Goal: Transaction & Acquisition: Purchase product/service

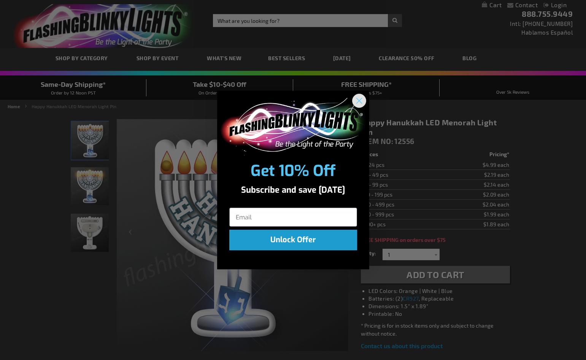
click at [354, 100] on circle "Close dialog" at bounding box center [359, 100] width 13 height 13
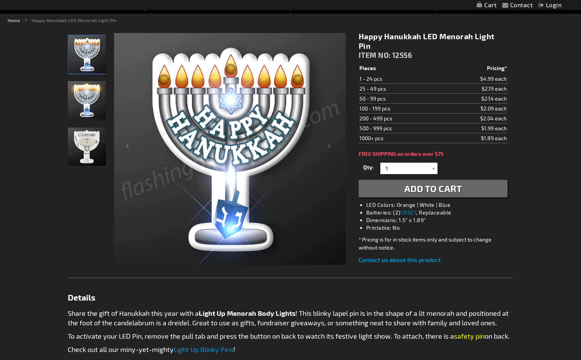
scroll to position [76, 0]
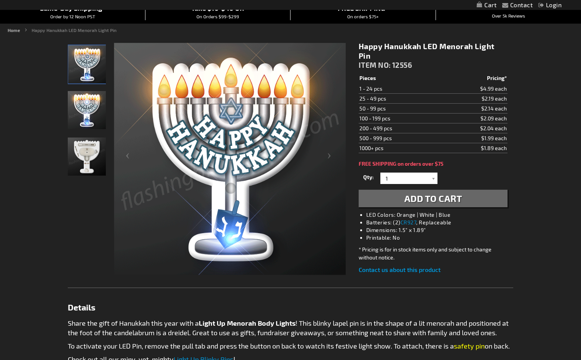
click at [86, 157] on img "Happy Hanukkah LED Menorah Light Pins" at bounding box center [87, 156] width 38 height 38
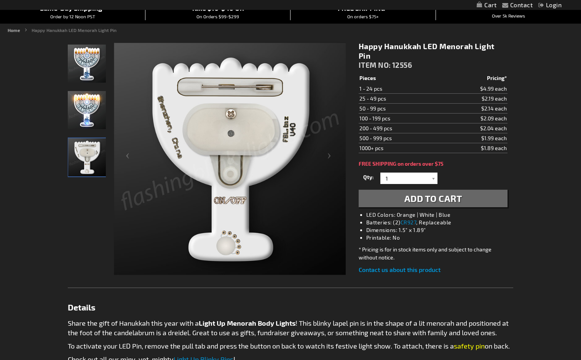
click at [87, 105] on img "Happy Hanukkah LED Menorah Light Pins" at bounding box center [87, 110] width 38 height 38
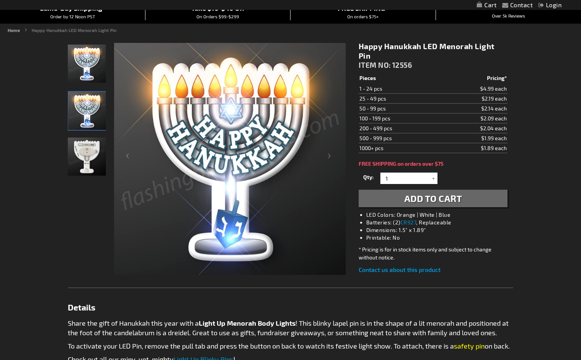
click at [88, 146] on img "Happy Hanukkah LED Menorah Light Pins" at bounding box center [87, 156] width 38 height 38
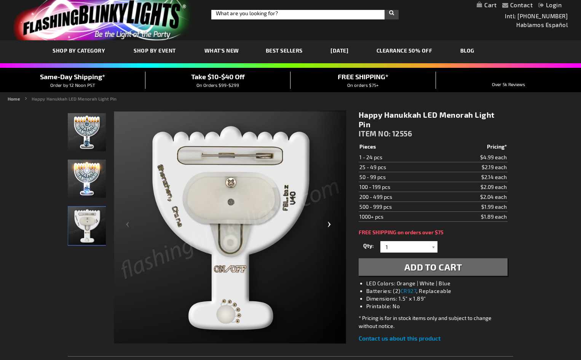
scroll to position [0, 0]
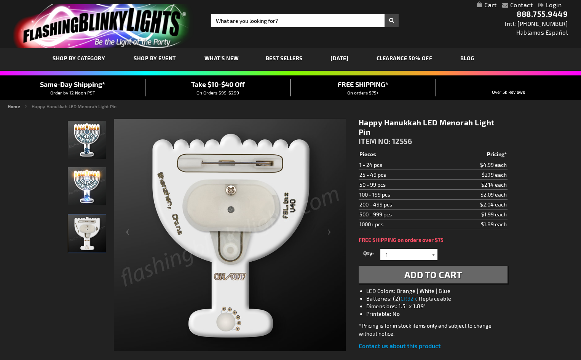
click at [432, 254] on div at bounding box center [434, 253] width 8 height 11
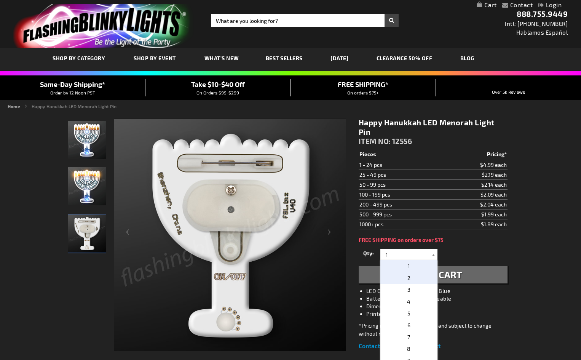
click at [409, 277] on p "2" at bounding box center [408, 278] width 57 height 12
type input "2"
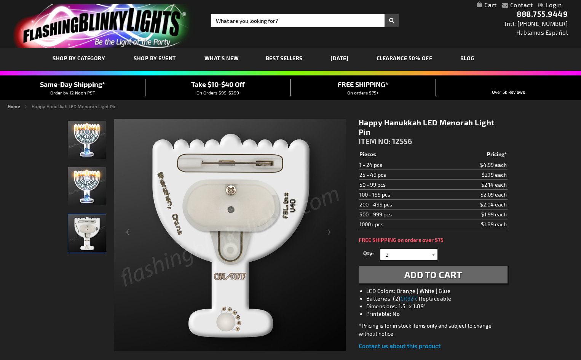
click at [443, 276] on span "Add to Cart" at bounding box center [433, 274] width 58 height 11
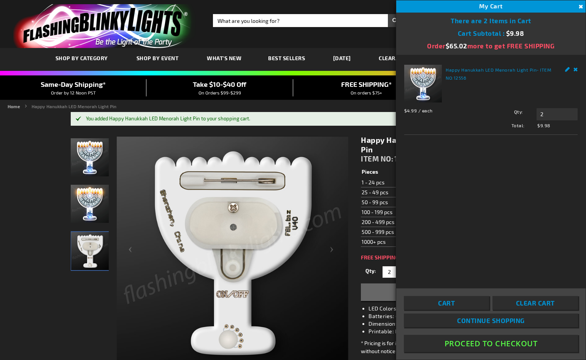
click at [507, 342] on button "Proceed To Checkout" at bounding box center [491, 342] width 174 height 17
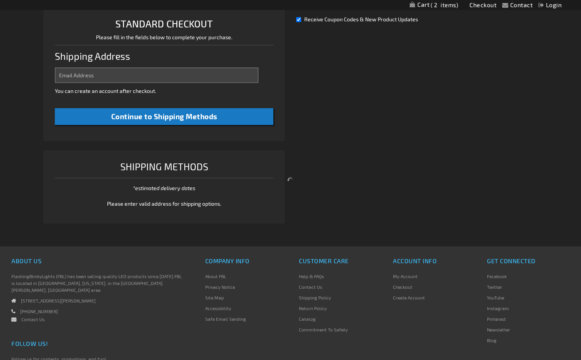
select select "US"
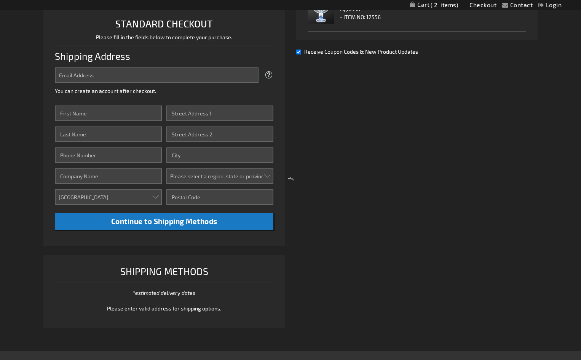
scroll to position [200, 0]
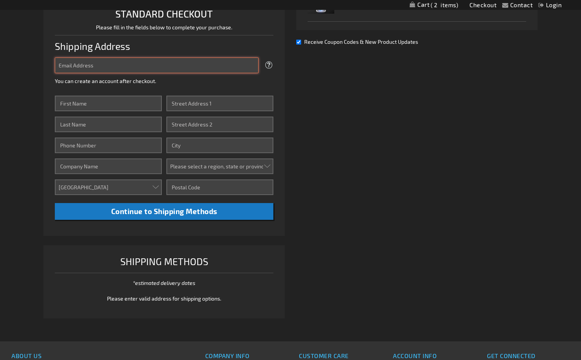
click at [153, 73] on input "Email Address" at bounding box center [157, 65] width 204 height 16
type input "davidarkowitz@verizon.net"
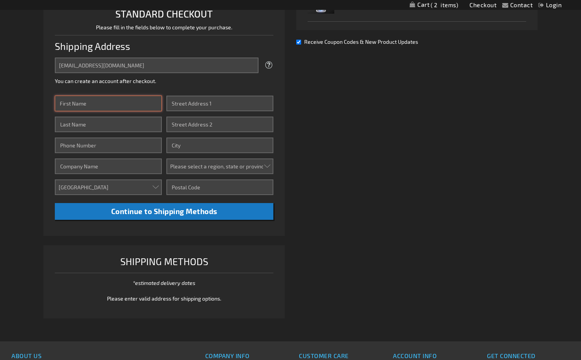
click at [133, 111] on input "First Name" at bounding box center [108, 104] width 107 height 16
type input "david"
type input "arkowitz"
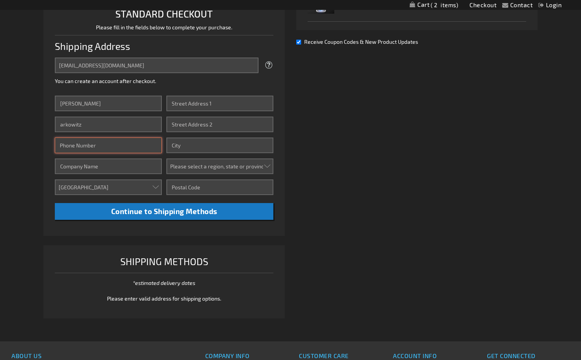
type input "6172440029"
type input "Visterra, Inc."
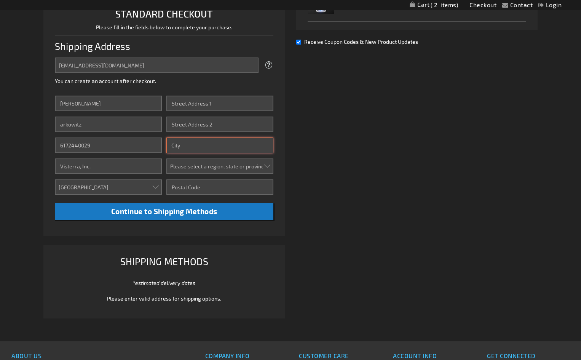
type input "waban"
select select "32"
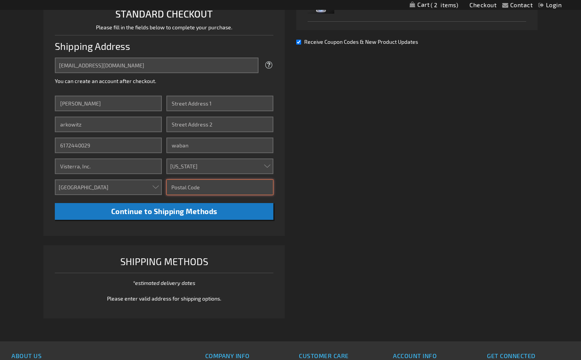
type input "02468"
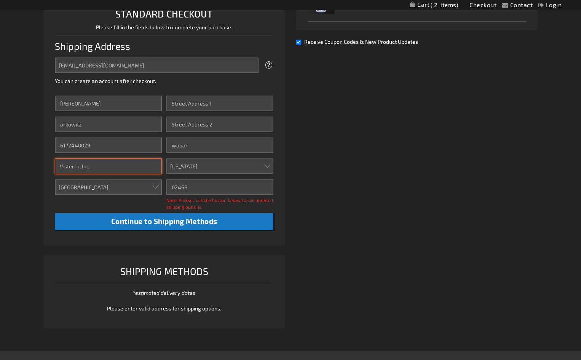
drag, startPoint x: 120, startPoint y: 176, endPoint x: 55, endPoint y: 178, distance: 65.1
click at [55, 174] on input "Visterra, Inc." at bounding box center [108, 166] width 107 height 16
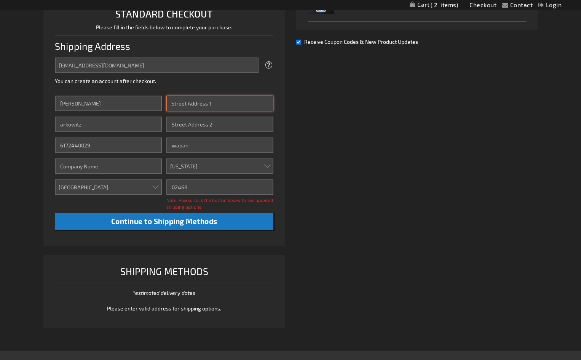
click at [197, 111] on input "Street Address: Line 1" at bounding box center [219, 104] width 107 height 16
type input "627 Chestnut St"
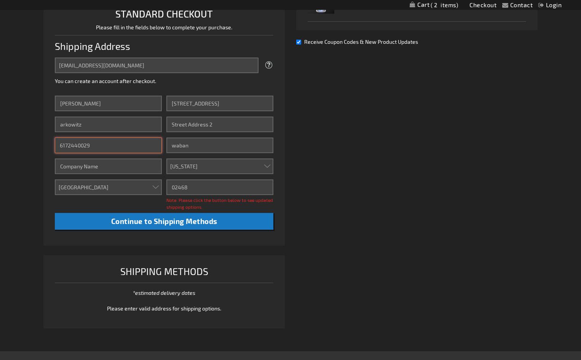
drag, startPoint x: 118, startPoint y: 155, endPoint x: 52, endPoint y: 154, distance: 66.6
click at [52, 154] on li "STANDARD CHECKOUT Please fill in the fields below to complete your purchase. Sh…" at bounding box center [163, 121] width 241 height 250
type input "8578912364"
click at [341, 223] on div "Already registered? Click here to login. Shipping Review & Payments Estimated T…" at bounding box center [290, 119] width 494 height 431
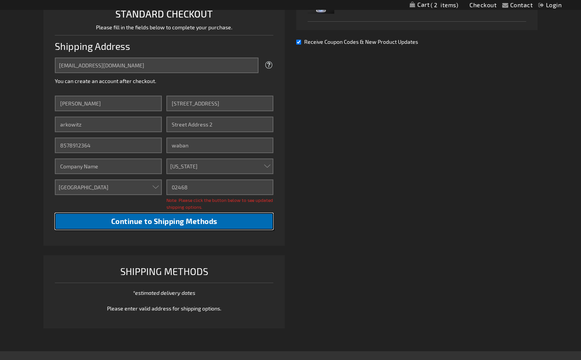
click at [174, 225] on span "Continue to Shipping Methods" at bounding box center [164, 221] width 106 height 9
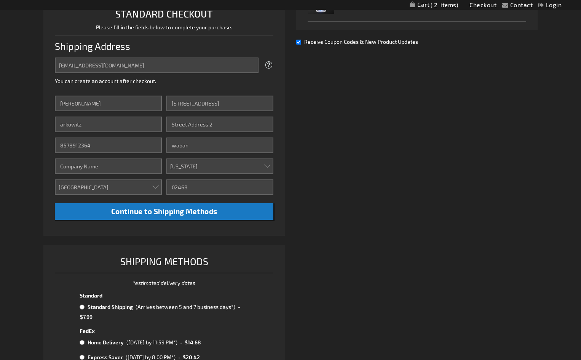
click at [298, 45] on input "Receive Coupon Codes & New Product Updates" at bounding box center [298, 42] width 5 height 5
checkbox input "false"
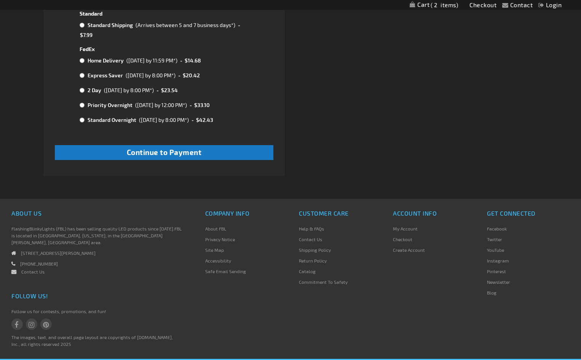
scroll to position [495, 0]
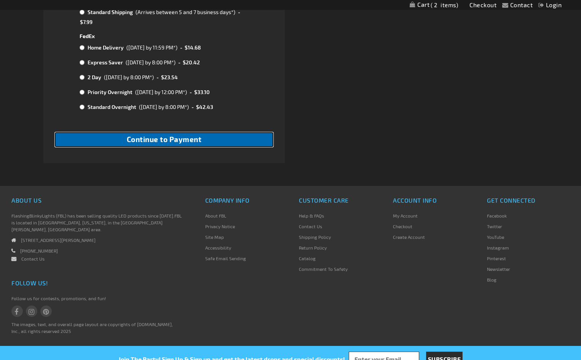
click at [214, 147] on button "Continue to Payment" at bounding box center [164, 139] width 218 height 15
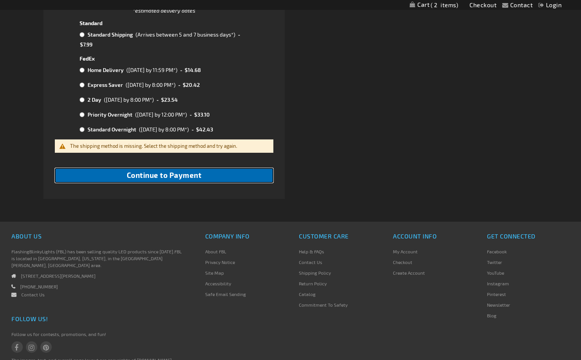
scroll to position [381, 0]
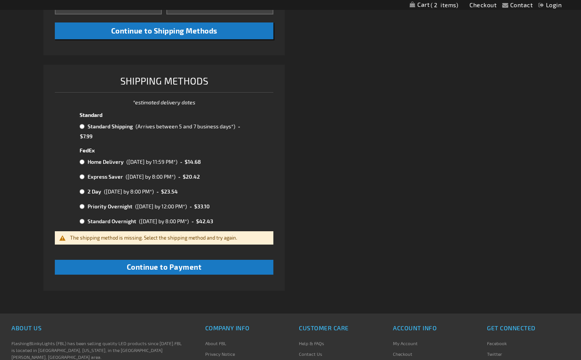
click at [81, 129] on input "radio" at bounding box center [82, 126] width 5 height 6
radio input "true"
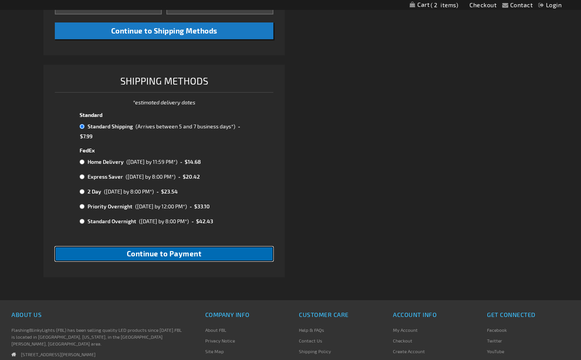
click at [185, 258] on span "Continue to Payment" at bounding box center [164, 253] width 75 height 9
checkbox input "true"
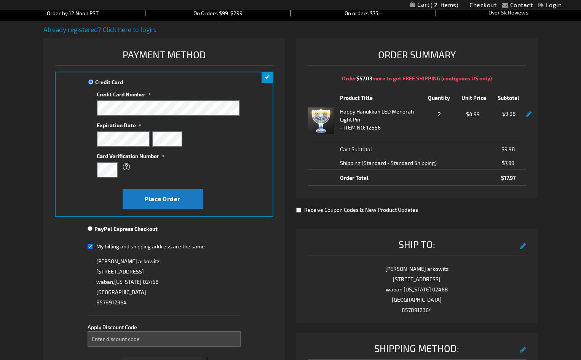
scroll to position [75, 0]
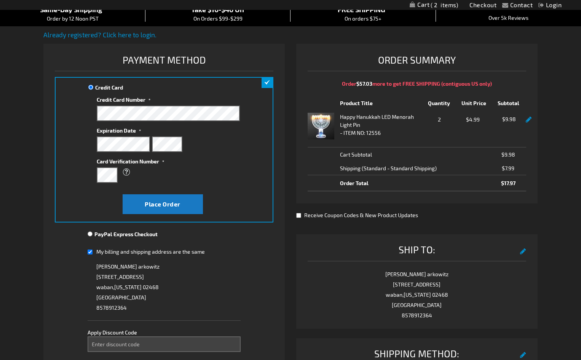
click at [214, 165] on label "Card Verification Number" at bounding box center [168, 160] width 143 height 10
click at [260, 173] on div "Credit Card Credit Card Information" at bounding box center [164, 149] width 218 height 145
click at [170, 207] on span "Place Order" at bounding box center [163, 203] width 36 height 7
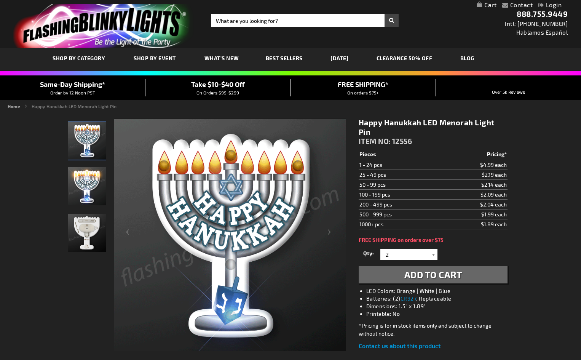
click at [343, 58] on link "[DATE]" at bounding box center [339, 57] width 29 height 25
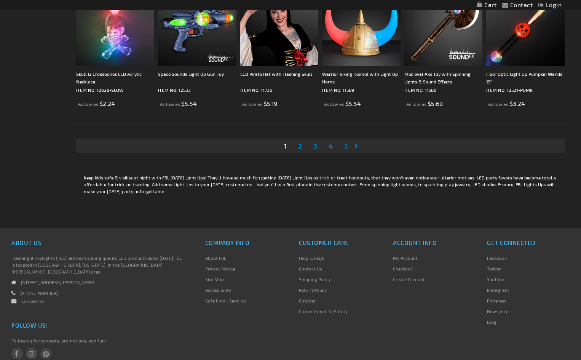
scroll to position [1522, 0]
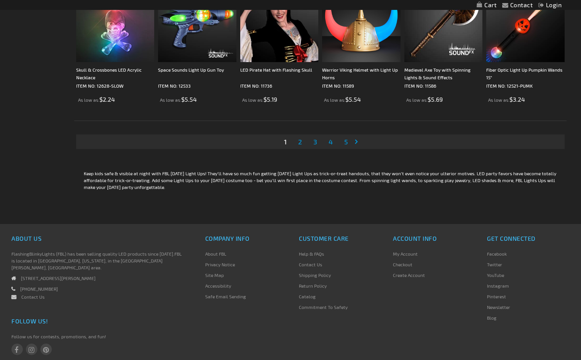
click at [301, 140] on span "2" at bounding box center [300, 141] width 4 height 8
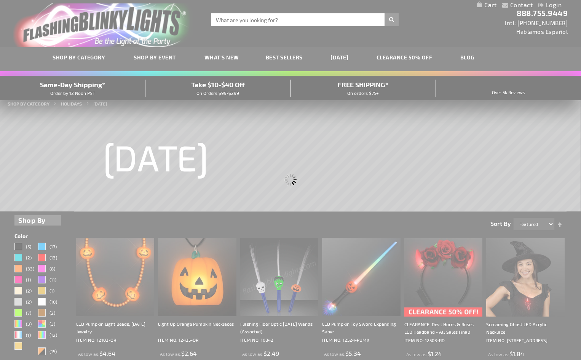
scroll to position [0, 0]
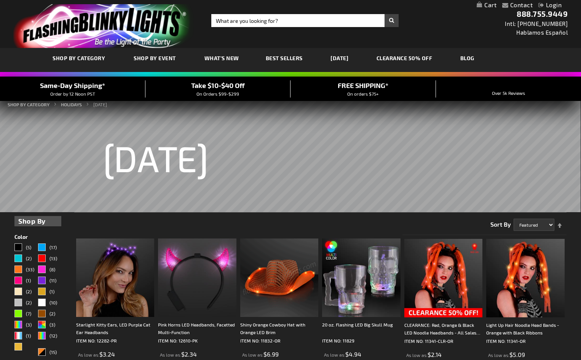
click at [276, 58] on span "Best Sellers" at bounding box center [284, 58] width 37 height 6
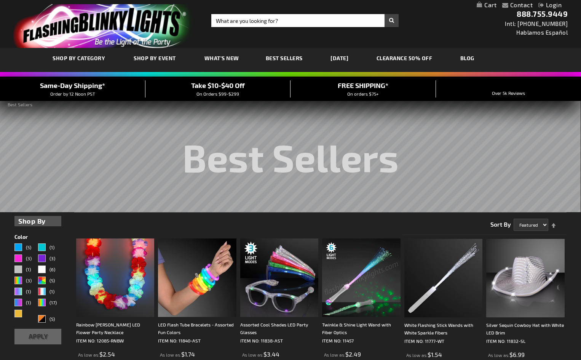
click at [340, 57] on link "[DATE]" at bounding box center [339, 57] width 29 height 25
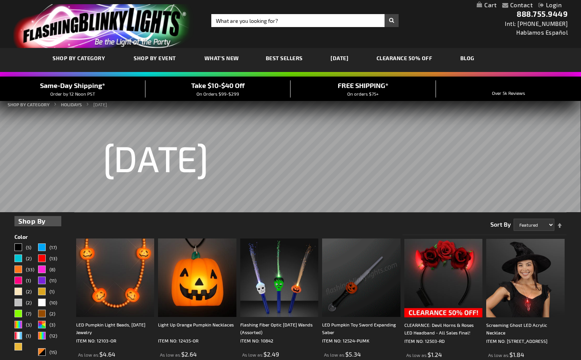
click at [421, 58] on link "CLEARANCE 50% OFF" at bounding box center [404, 57] width 67 height 25
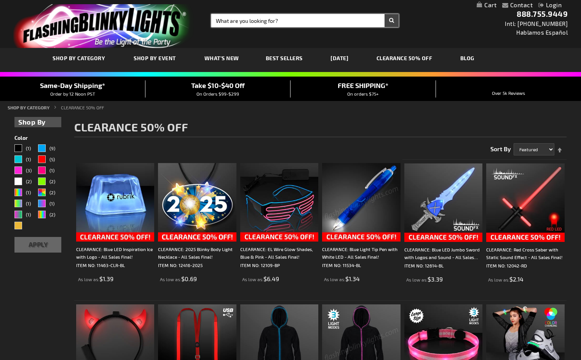
click at [257, 24] on input "Search" at bounding box center [304, 20] width 187 height 13
type input "rapper"
click at [384, 14] on button "Search" at bounding box center [391, 20] width 14 height 13
